Goal: Information Seeking & Learning: Check status

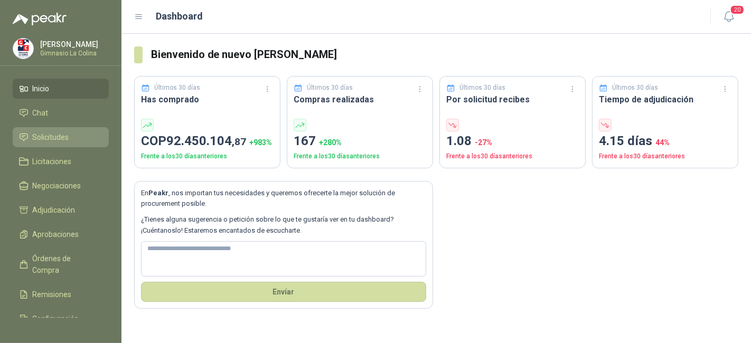
click at [43, 133] on span "Solicitudes" at bounding box center [51, 138] width 36 height 12
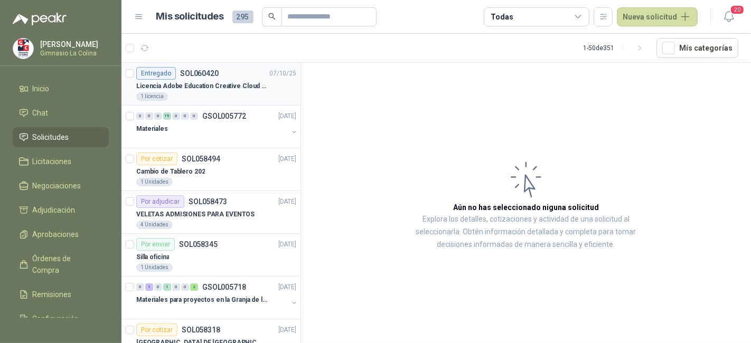
click at [208, 87] on p "Licencia Adobe Education Creative Cloud for enterprise license lab and classroom" at bounding box center [202, 86] width 132 height 10
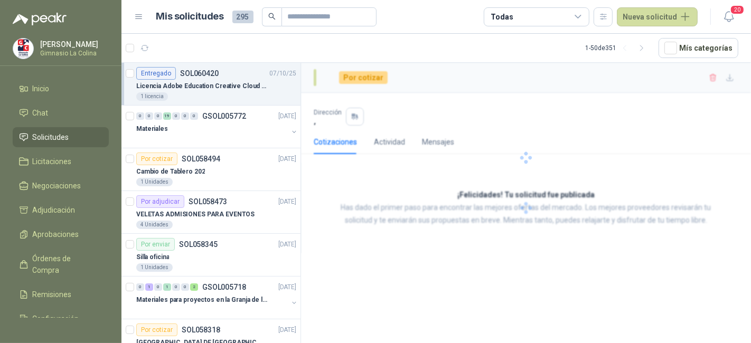
click at [208, 87] on p "Licencia Adobe Education Creative Cloud for enterprise license lab and classroom" at bounding box center [202, 86] width 132 height 10
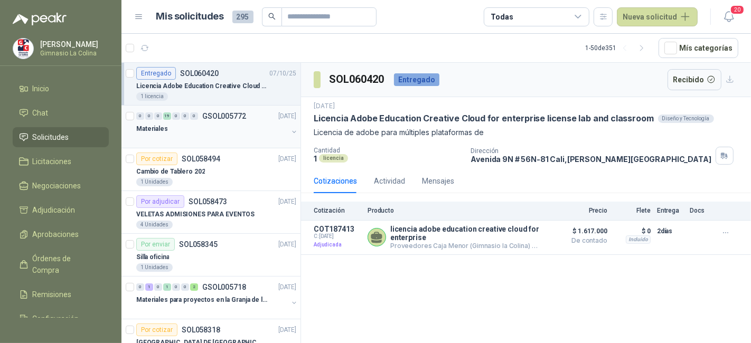
click at [231, 127] on div "Materiales" at bounding box center [212, 129] width 152 height 13
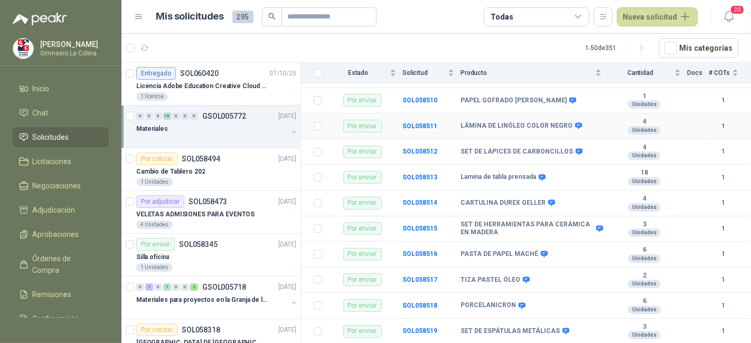
scroll to position [241, 0]
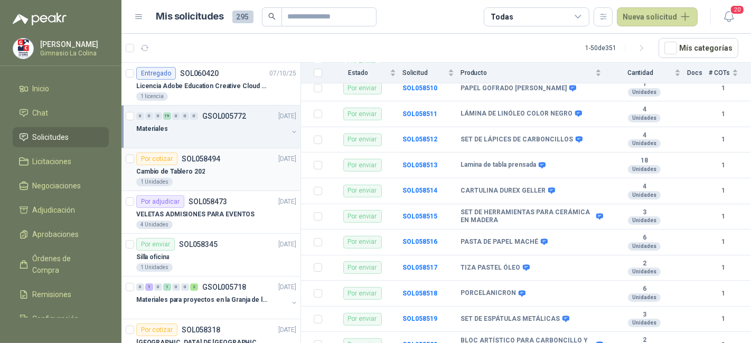
click at [209, 183] on div "1 Unidades" at bounding box center [216, 182] width 160 height 8
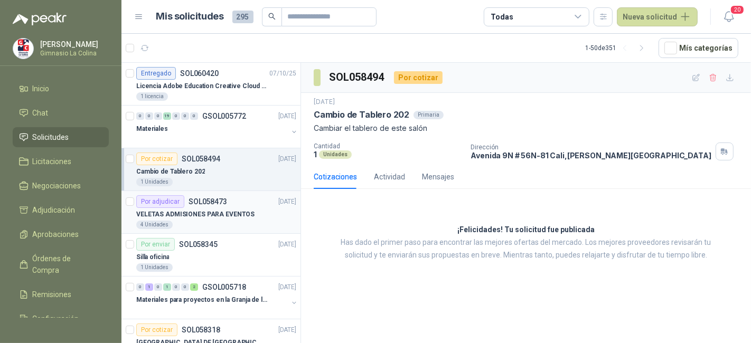
click at [223, 210] on p "VELETAS ADMISIONES PARA EVENTOS" at bounding box center [195, 215] width 118 height 10
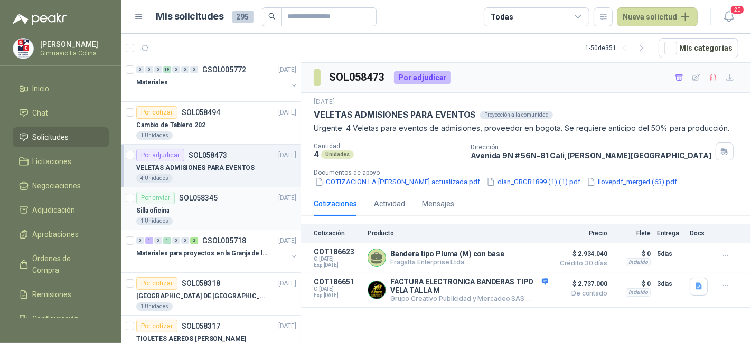
scroll to position [46, 0]
click at [248, 205] on div "Silla oficina" at bounding box center [216, 210] width 160 height 13
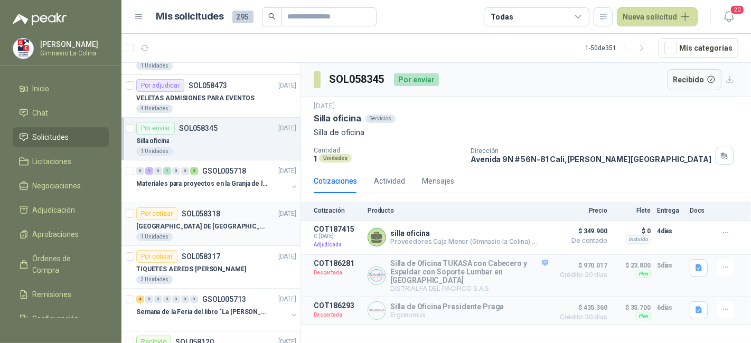
scroll to position [138, 0]
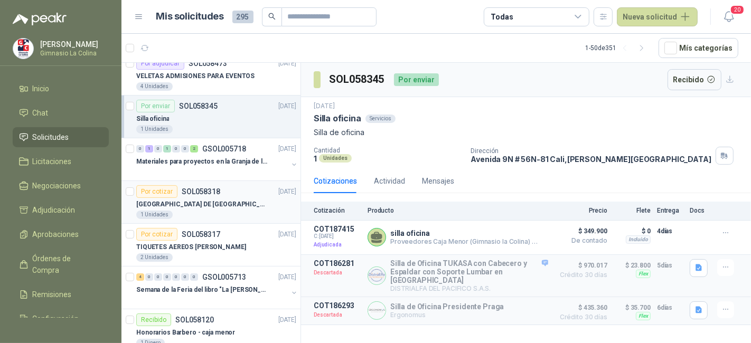
click at [238, 218] on div "1 Unidades" at bounding box center [216, 215] width 160 height 8
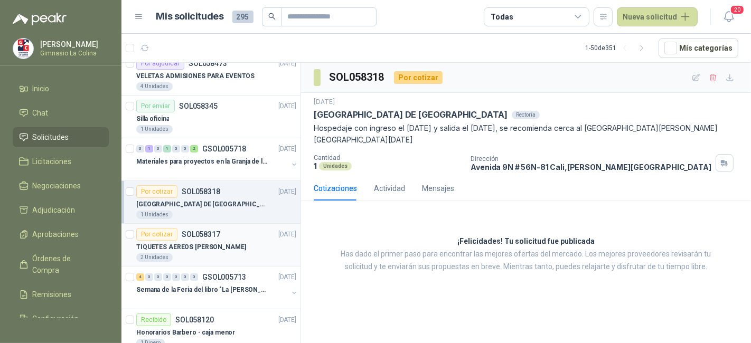
click at [245, 248] on div "TIQUETES AEREOS [PERSON_NAME]" at bounding box center [216, 247] width 160 height 13
